Goal: Task Accomplishment & Management: Complete application form

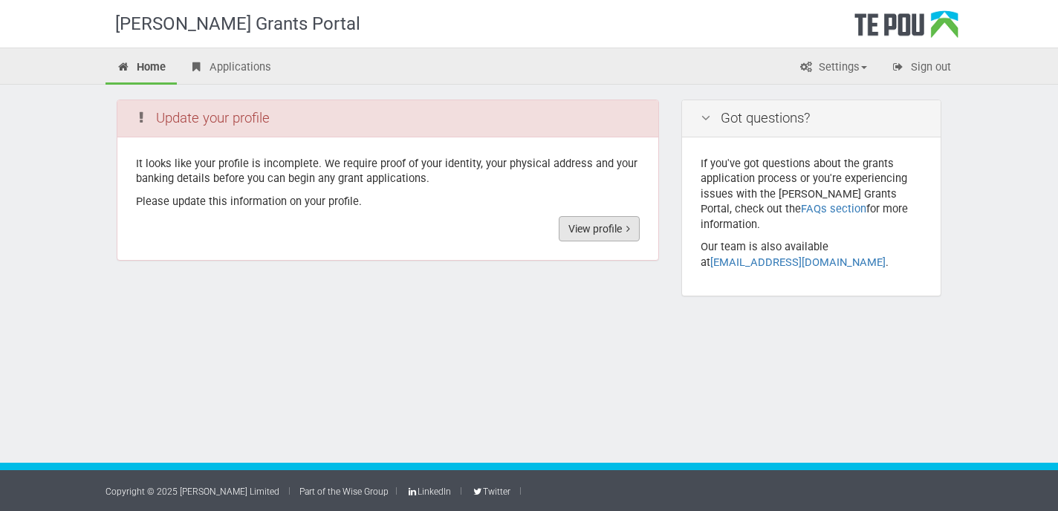
click at [587, 235] on link "View profile" at bounding box center [599, 228] width 81 height 25
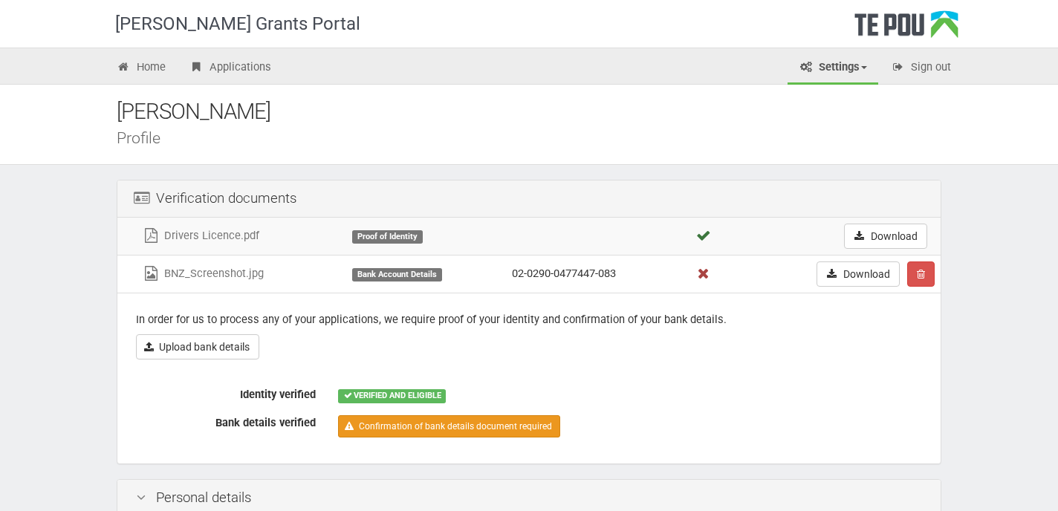
click at [486, 433] on link "Confirmation of bank details document required" at bounding box center [449, 426] width 222 height 22
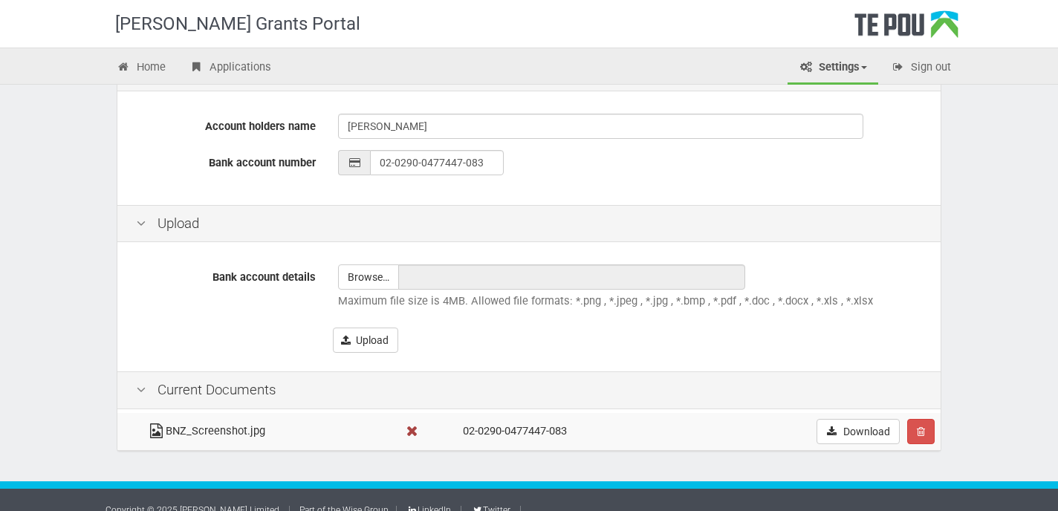
scroll to position [424, 0]
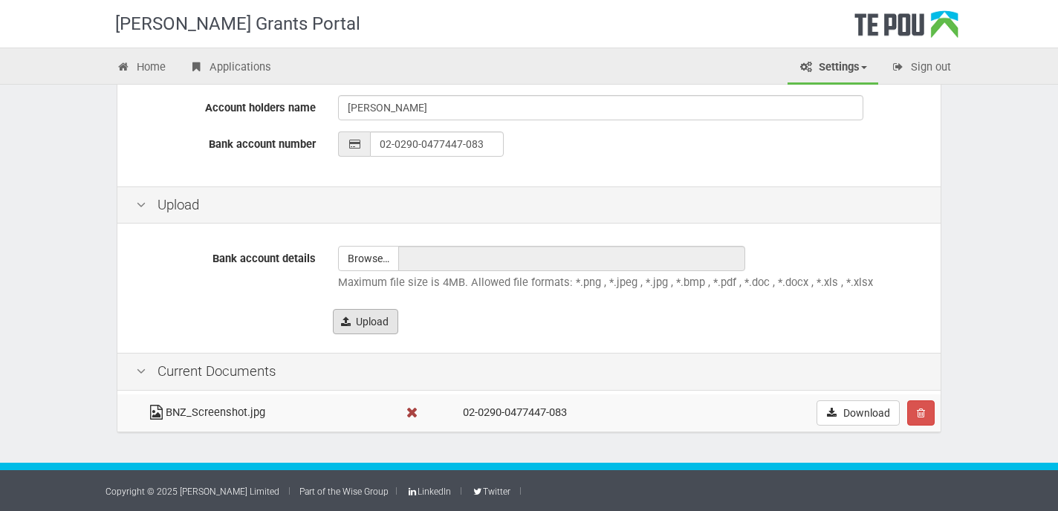
click at [366, 321] on button "Upload" at bounding box center [365, 321] width 65 height 25
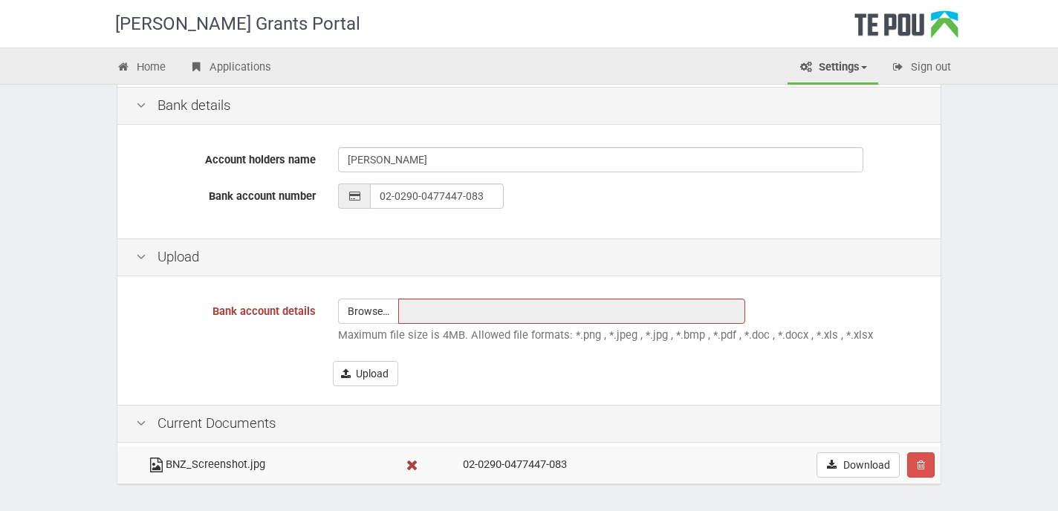
click at [377, 288] on div "Bank account details Browse… Maximum file size is 4MB. Allowed file formats: *.…" at bounding box center [528, 343] width 823 height 126
click at [374, 310] on input "file" at bounding box center [368, 311] width 59 height 24
click at [366, 313] on input "file" at bounding box center [368, 311] width 59 height 24
type input "C:\fakepath\BNZ Screenshot (1).jpg"
type input "BNZ Screenshot (1).jpg"
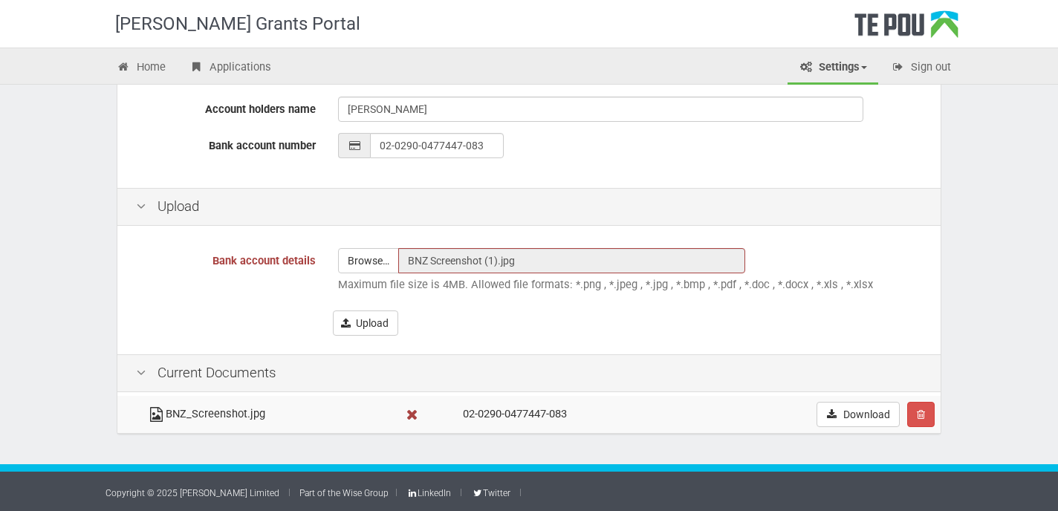
scroll to position [476, 0]
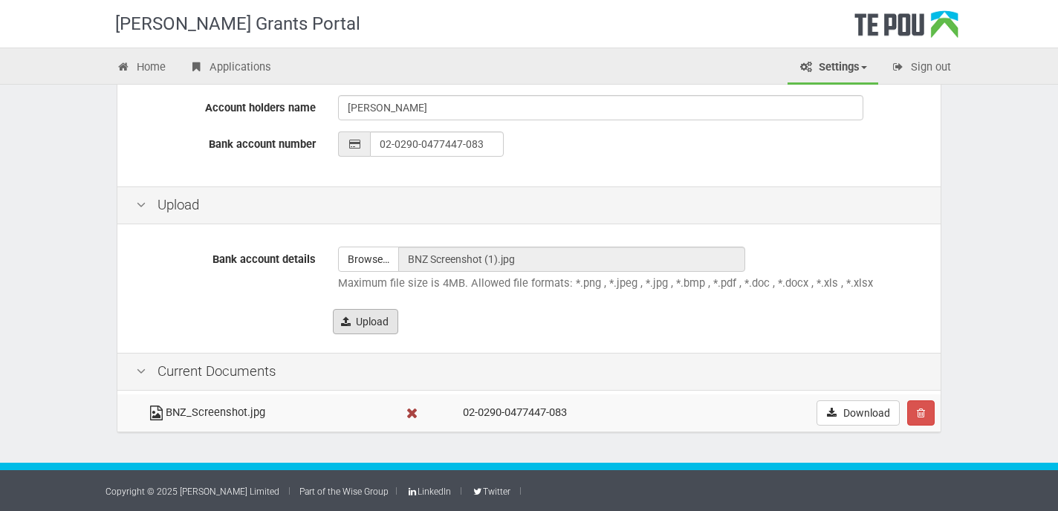
click at [357, 324] on button "Upload" at bounding box center [365, 321] width 65 height 25
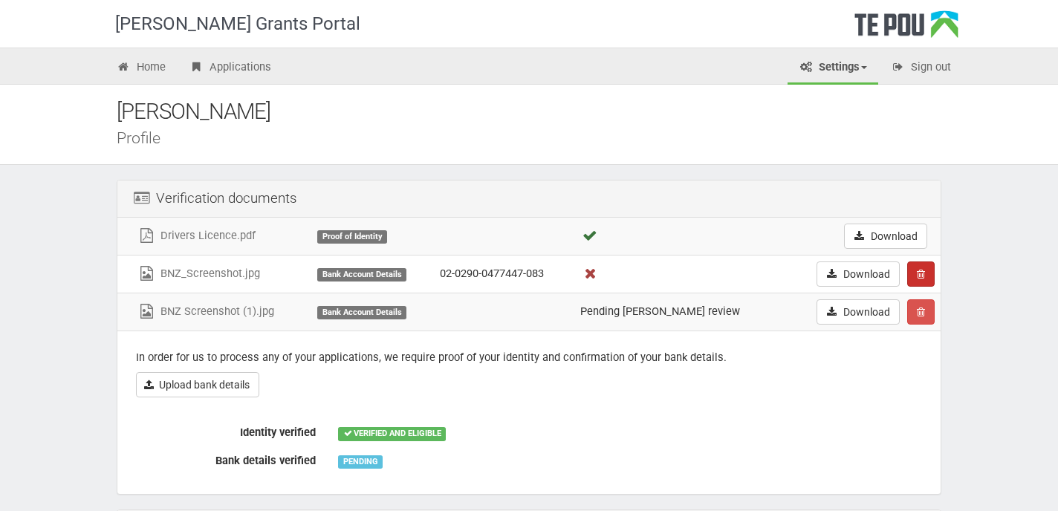
click at [925, 275] on button "button" at bounding box center [920, 273] width 27 height 25
click at [955, 306] on link "Confrim delete" at bounding box center [966, 302] width 117 height 19
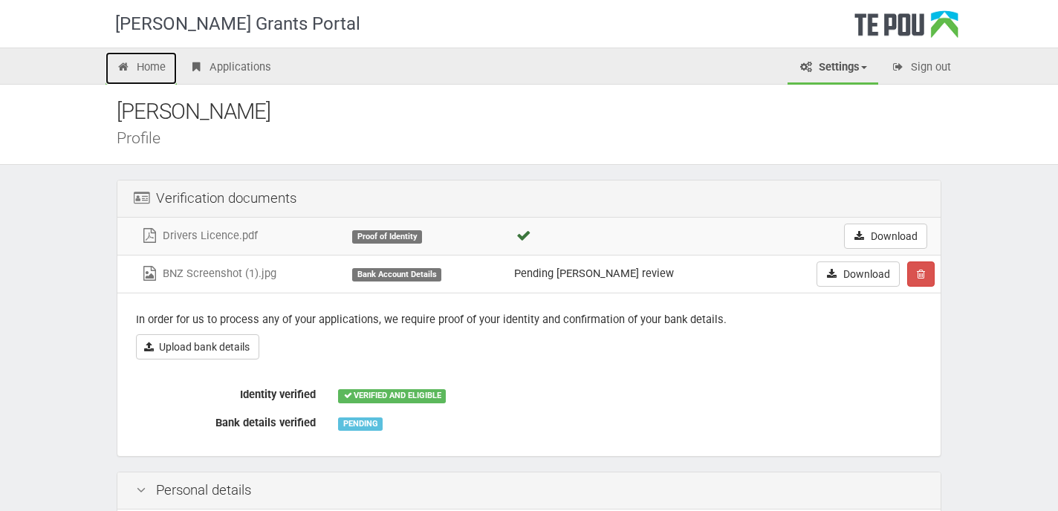
click at [161, 79] on link "Home" at bounding box center [140, 68] width 71 height 33
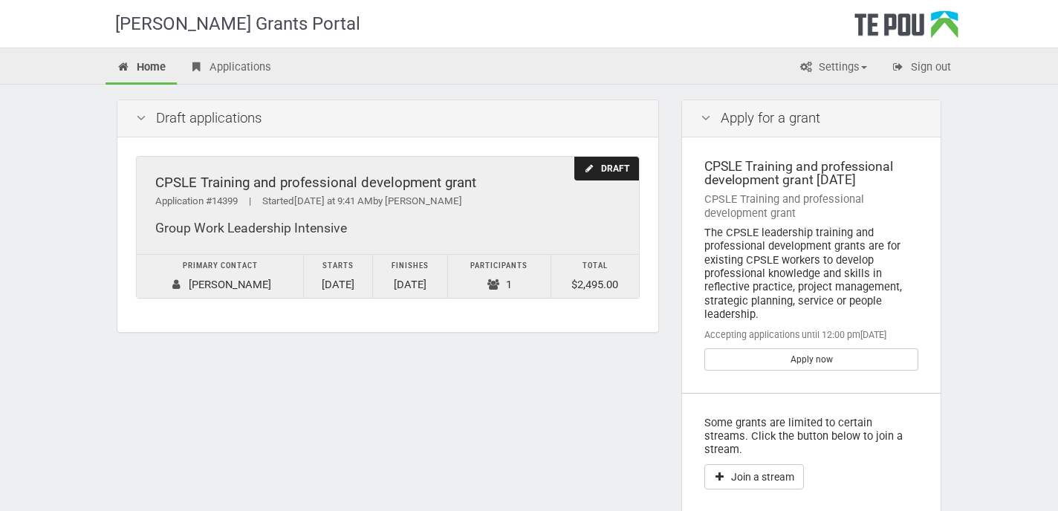
click at [593, 164] on icon at bounding box center [589, 168] width 11 height 9
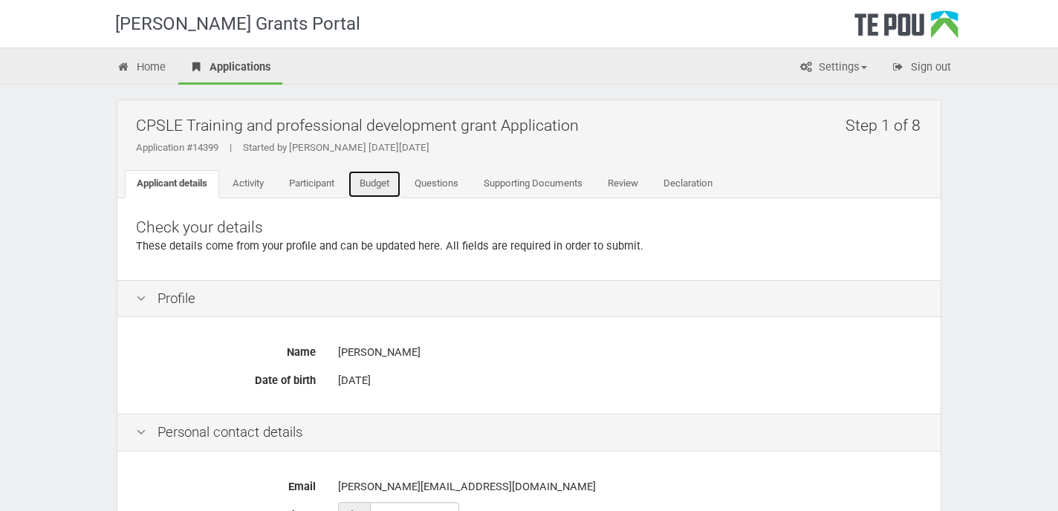
click at [367, 185] on link "Budget" at bounding box center [374, 184] width 53 height 28
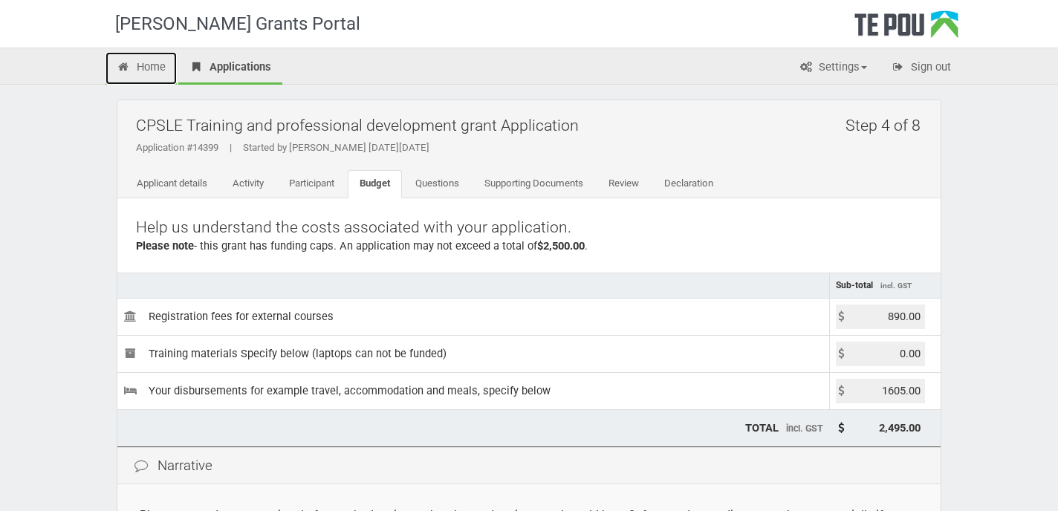
click at [143, 63] on link "Home" at bounding box center [140, 68] width 71 height 33
